Goal: Information Seeking & Learning: Learn about a topic

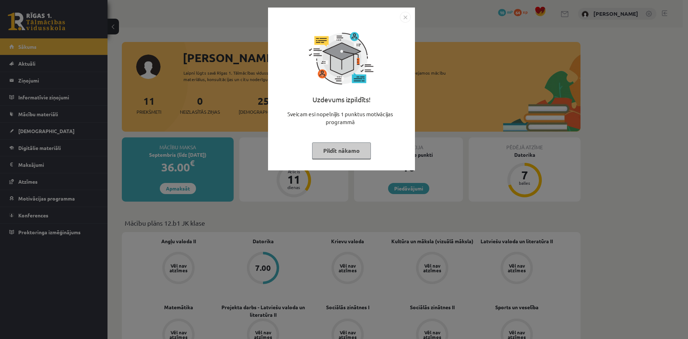
click at [363, 146] on button "Pildīt nākamo" at bounding box center [341, 150] width 59 height 16
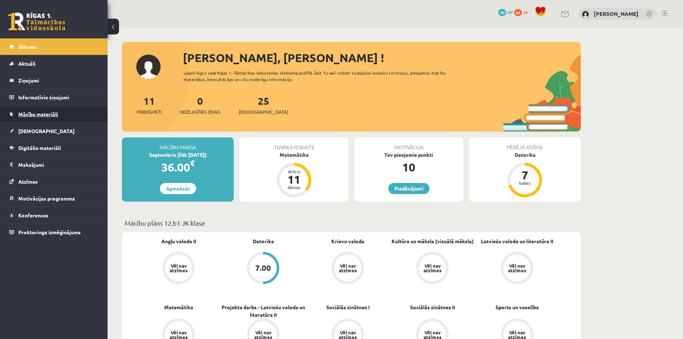
click at [47, 114] on span "Mācību materiāli" at bounding box center [38, 114] width 40 height 6
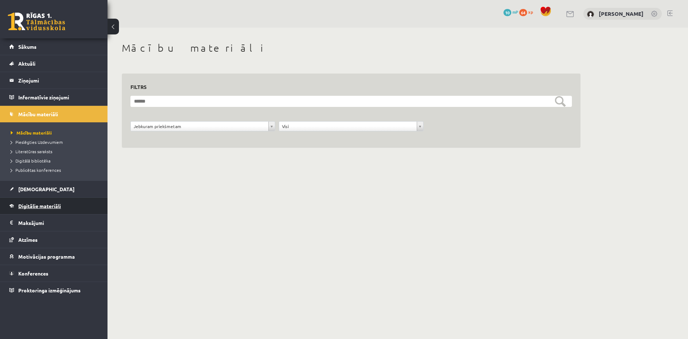
click at [40, 213] on link "Digitālie materiāli" at bounding box center [53, 206] width 89 height 16
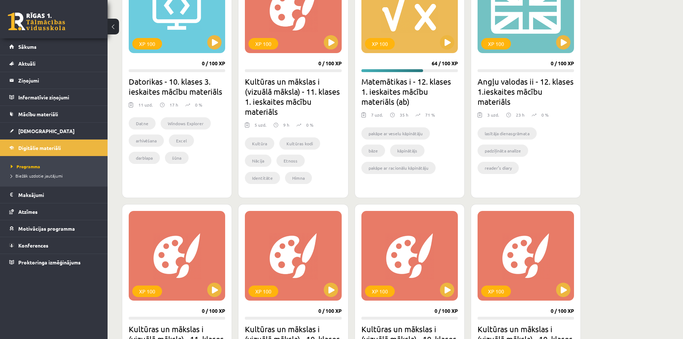
scroll to position [717, 0]
click at [406, 85] on h2 "Matemātikas i - 12. klases 1. ieskaites mācību materiāls (ab)" at bounding box center [409, 91] width 96 height 30
click at [422, 42] on div "XP 100" at bounding box center [409, 8] width 96 height 90
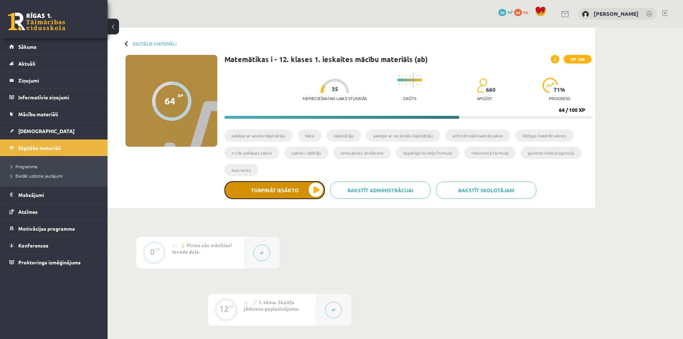
click at [276, 194] on button "Turpināt iesākto" at bounding box center [274, 190] width 100 height 18
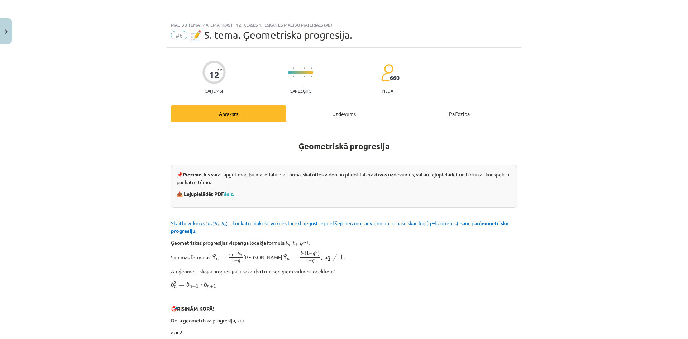
click at [14, 31] on div "Mācību tēma: Matemātikas i - 12. klases 1. ieskaites mācību materiāls (ab) #6 📝…" at bounding box center [344, 169] width 688 height 339
click at [11, 30] on button "Close" at bounding box center [6, 31] width 12 height 27
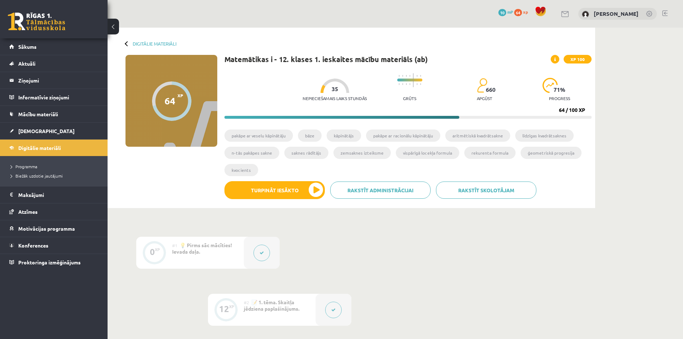
click at [113, 22] on button at bounding box center [113, 27] width 11 height 16
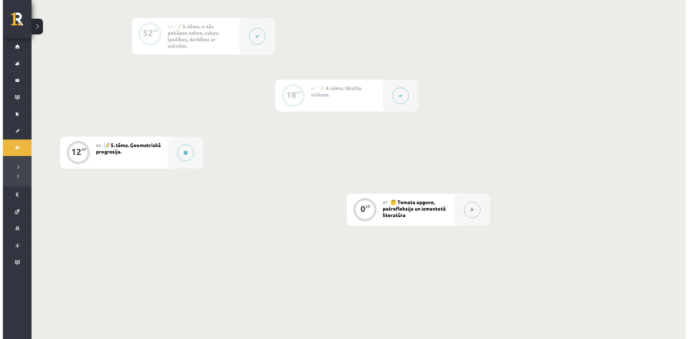
scroll to position [407, 0]
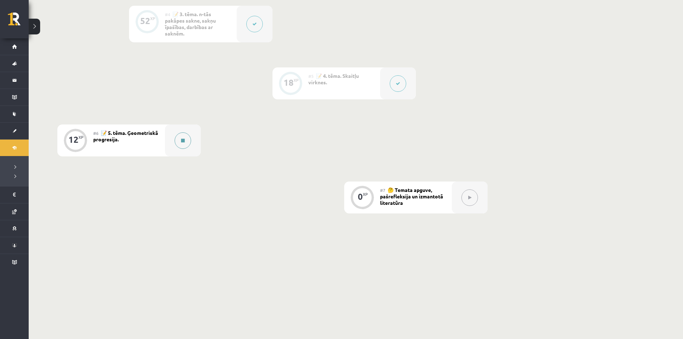
click at [189, 136] on button at bounding box center [183, 140] width 16 height 16
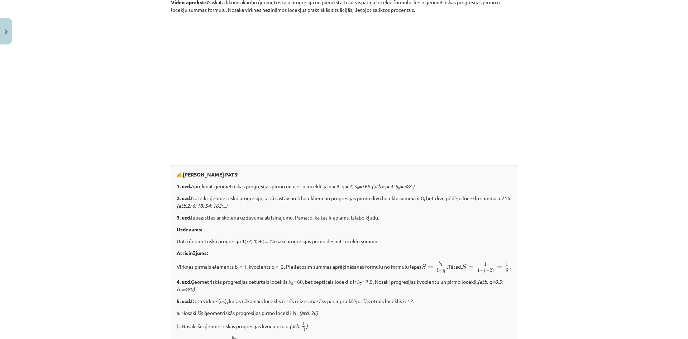
scroll to position [645, 0]
